Goal: Task Accomplishment & Management: Use online tool/utility

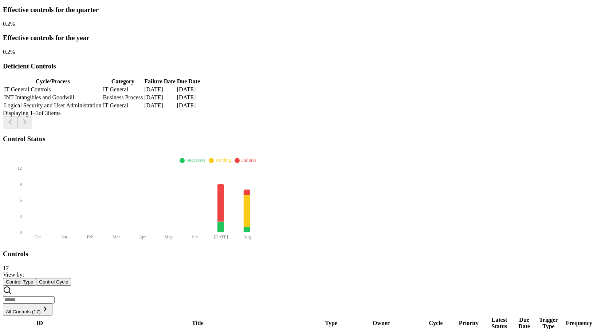
scroll to position [168, 0]
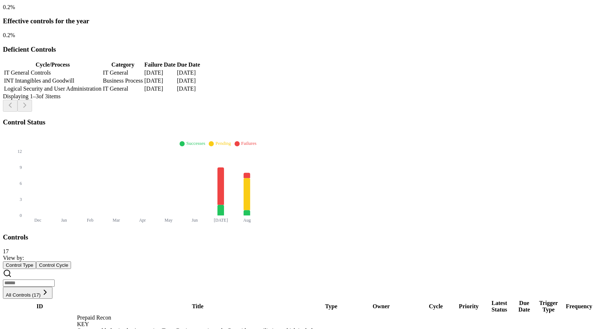
click at [36, 261] on button "Control Type" at bounding box center [19, 265] width 33 height 8
click at [24, 255] on span "View by:" at bounding box center [13, 258] width 21 height 6
click at [36, 261] on button "Control Type" at bounding box center [19, 265] width 33 height 8
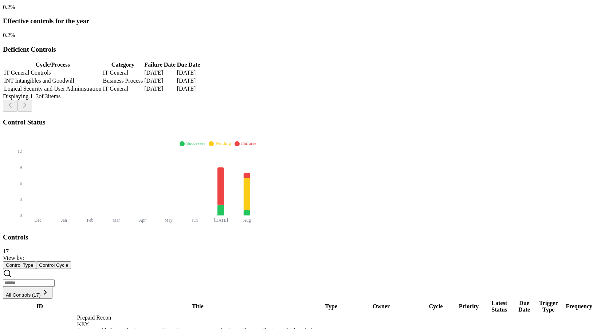
scroll to position [170, 0]
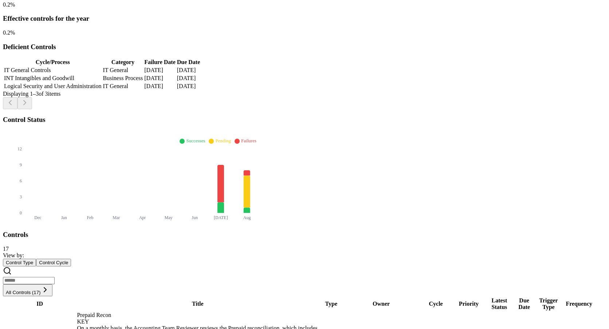
click at [71, 259] on button "Control Cycle" at bounding box center [53, 263] width 35 height 8
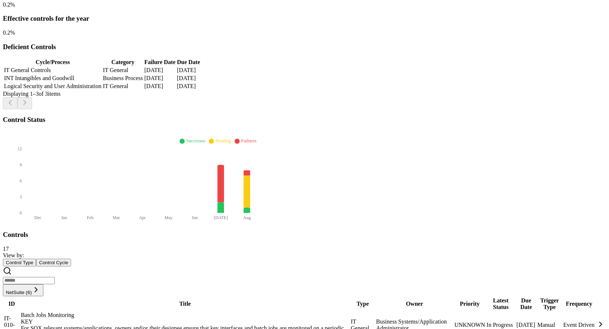
click at [32, 290] on span "NetSuite (6)" at bounding box center [19, 292] width 26 height 5
click at [43, 284] on button "NetSuite (6)" at bounding box center [23, 290] width 40 height 12
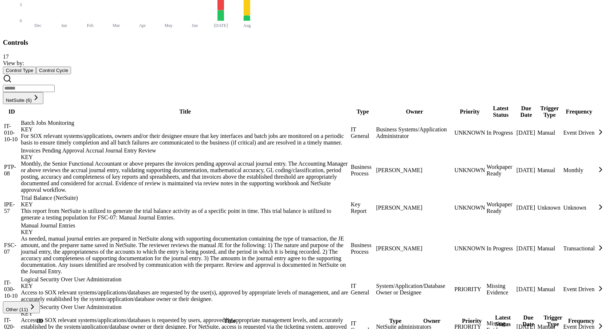
scroll to position [366, 0]
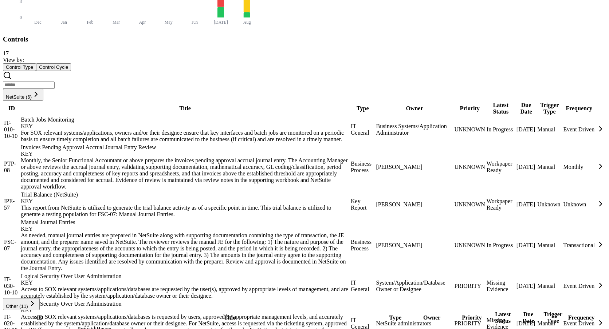
click at [40, 298] on button "Other (11)" at bounding box center [21, 304] width 37 height 12
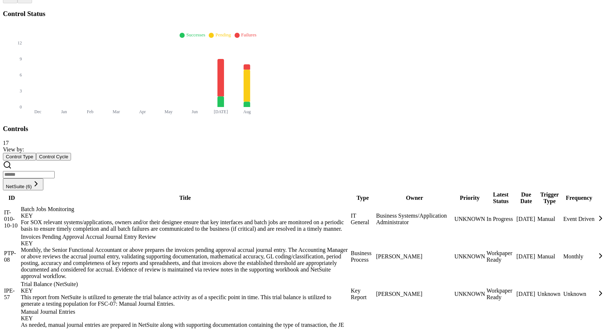
scroll to position [114, 0]
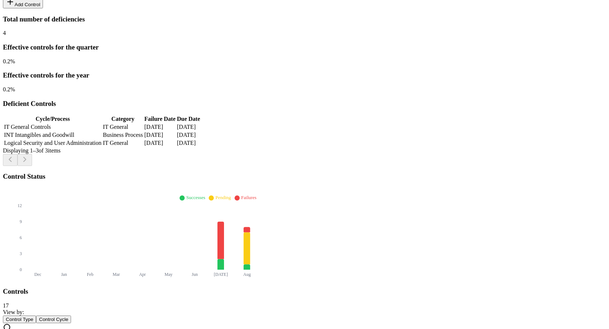
click at [36, 316] on button "Control Type" at bounding box center [19, 320] width 33 height 8
click at [71, 316] on button "Control Cycle" at bounding box center [53, 320] width 35 height 8
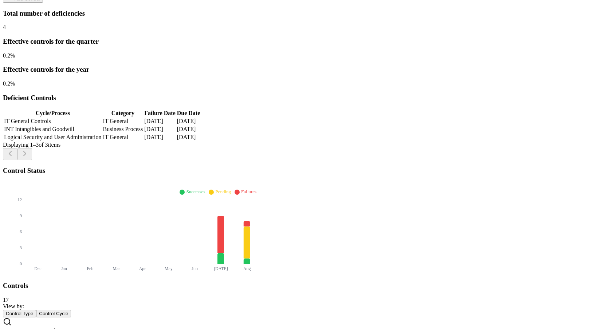
click at [36, 310] on button "Control Type" at bounding box center [19, 314] width 33 height 8
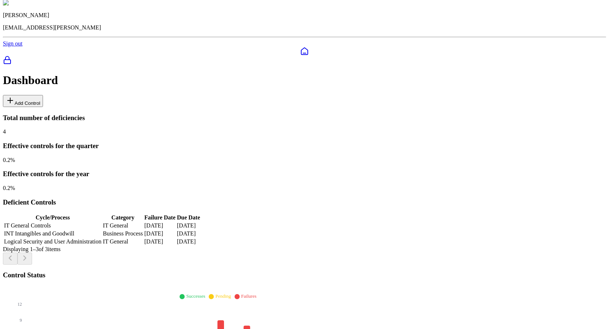
scroll to position [0, 0]
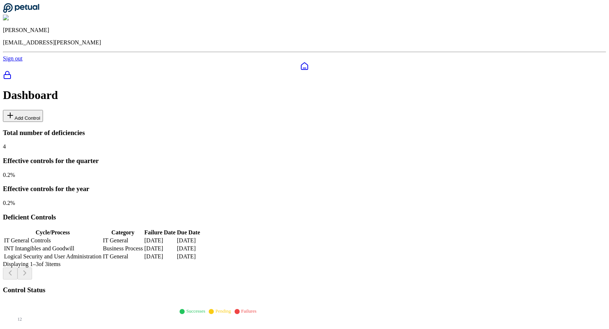
click at [43, 110] on button "Add Control" at bounding box center [23, 116] width 40 height 12
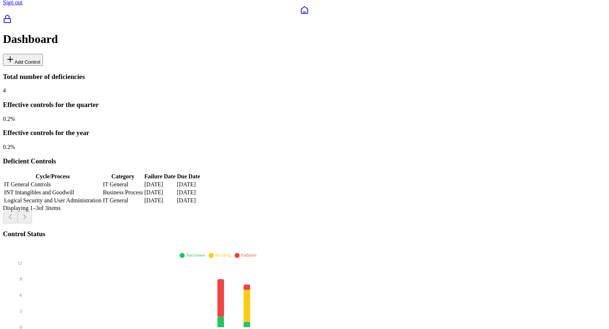
scroll to position [56, 0]
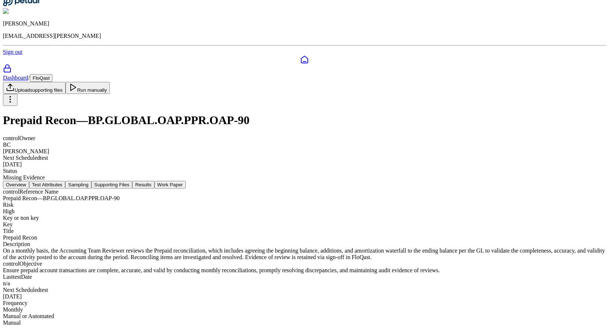
scroll to position [5, 0]
